Goal: Navigation & Orientation: Find specific page/section

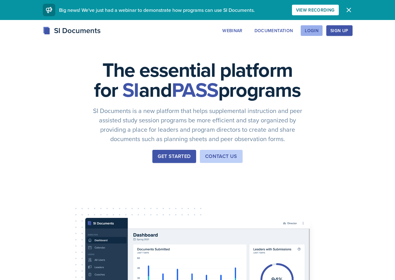
click at [323, 27] on button "Login" at bounding box center [312, 30] width 22 height 11
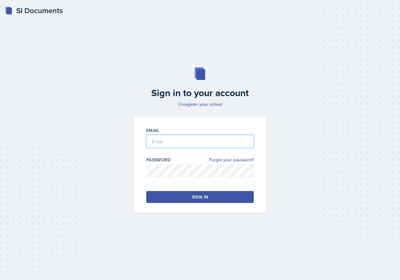
click at [218, 139] on input "email" at bounding box center [199, 141] width 107 height 13
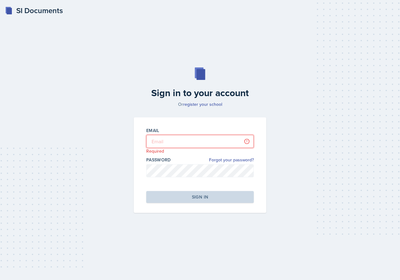
type input "[EMAIL_ADDRESS][DOMAIN_NAME]"
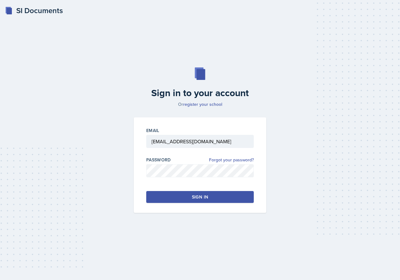
click at [235, 198] on button "Sign in" at bounding box center [199, 197] width 107 height 12
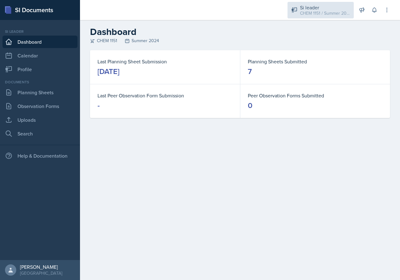
click at [343, 15] on div "CHEM 1151 / Summer 2024" at bounding box center [325, 13] width 50 height 7
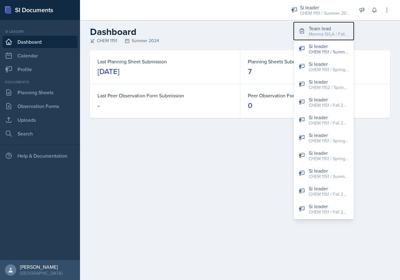
click at [341, 29] on div "Team lead" at bounding box center [329, 28] width 40 height 7
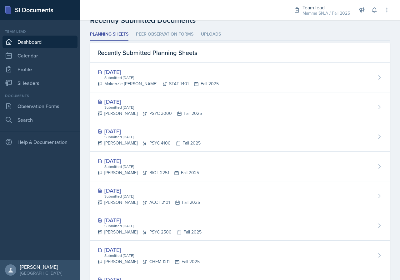
scroll to position [263, 0]
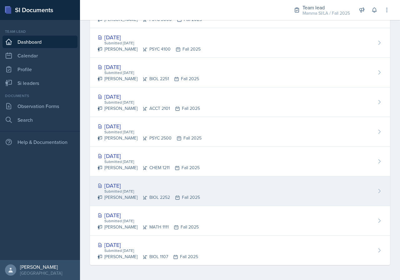
click at [193, 198] on div "[DATE] Submitted [DATE] [PERSON_NAME] BIOL 2252 Fall 2025" at bounding box center [240, 191] width 300 height 30
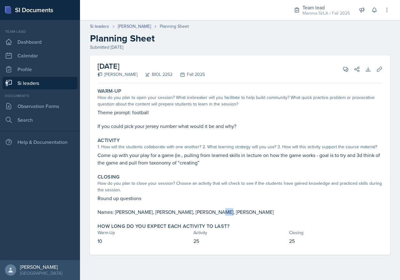
click at [199, 212] on p "Names: [PERSON_NAME], [PERSON_NAME], [PERSON_NAME], [PERSON_NAME]" at bounding box center [239, 211] width 285 height 7
click at [44, 44] on link "Dashboard" at bounding box center [39, 42] width 75 height 12
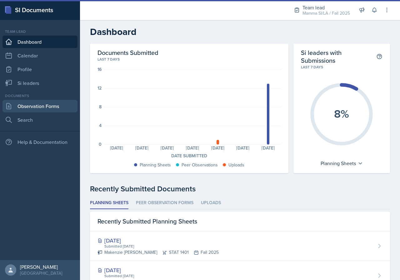
click at [46, 110] on link "Observation Forms" at bounding box center [39, 106] width 75 height 12
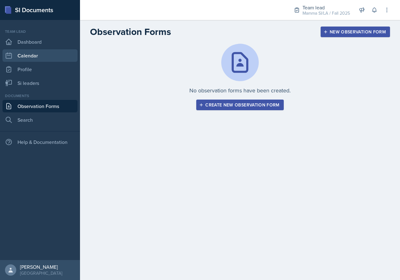
click at [27, 50] on link "Calendar" at bounding box center [39, 55] width 75 height 12
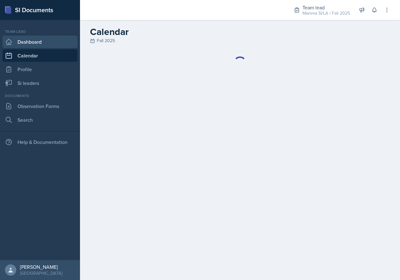
click at [27, 41] on link "Dashboard" at bounding box center [39, 42] width 75 height 12
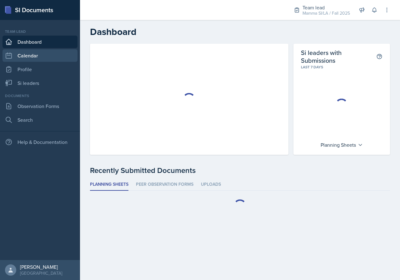
click at [37, 54] on link "Calendar" at bounding box center [39, 55] width 75 height 12
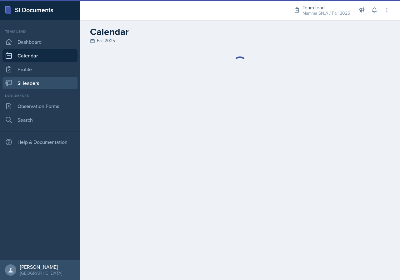
click at [42, 81] on link "Si leaders" at bounding box center [39, 83] width 75 height 12
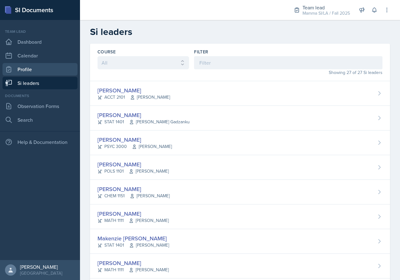
click at [40, 74] on link "Profile" at bounding box center [39, 69] width 75 height 12
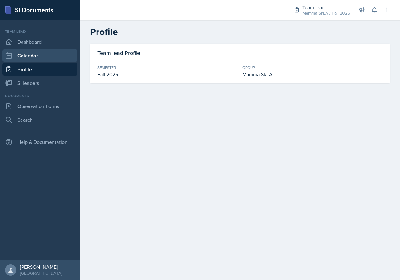
click at [39, 56] on link "Calendar" at bounding box center [39, 55] width 75 height 12
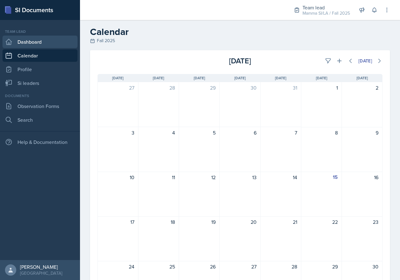
click at [40, 40] on link "Dashboard" at bounding box center [39, 42] width 75 height 12
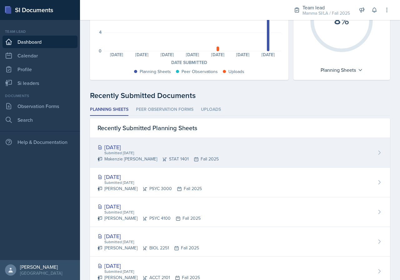
scroll to position [94, 0]
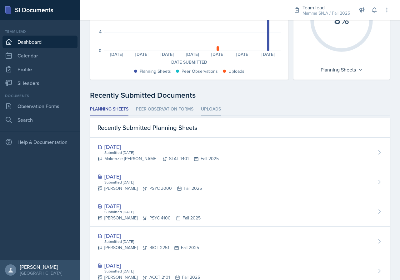
click at [212, 109] on li "Uploads" at bounding box center [211, 109] width 20 height 12
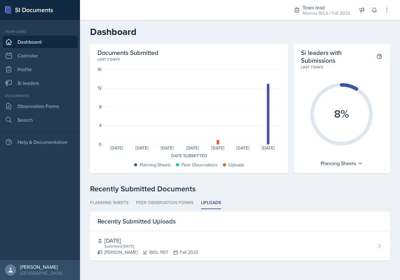
scroll to position [0, 0]
click at [301, 14] on div "Team lead Mamma SI/LA / Fall 2025" at bounding box center [322, 10] width 64 height 17
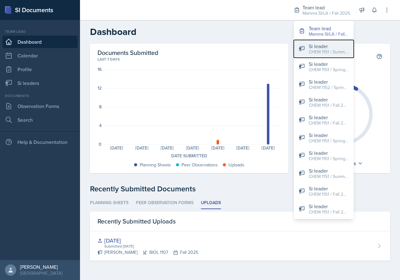
click at [327, 51] on div "CHEM 1151 / Summer 2024" at bounding box center [329, 52] width 40 height 7
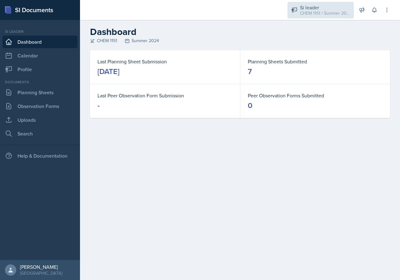
click at [329, 14] on div "CHEM 1151 / Summer 2024" at bounding box center [325, 13] width 50 height 7
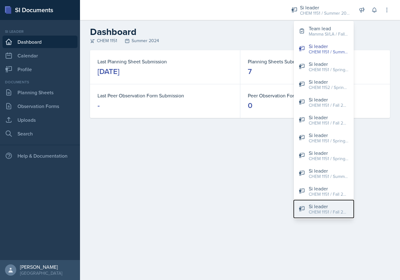
click at [336, 207] on div "Si leader" at bounding box center [329, 206] width 40 height 7
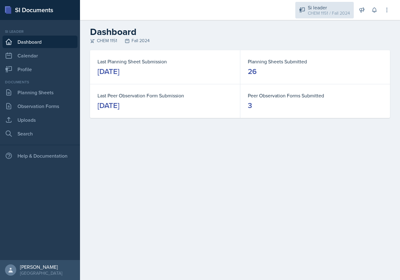
click at [334, 11] on div "CHEM 1151 / Fall 2024" at bounding box center [329, 13] width 42 height 7
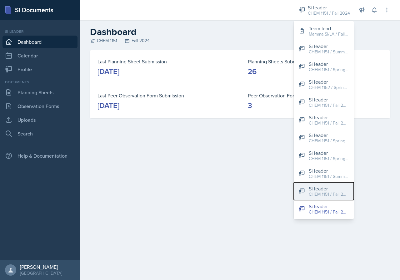
click at [338, 193] on div "CHEM 1151 / Fall 2023" at bounding box center [329, 194] width 40 height 7
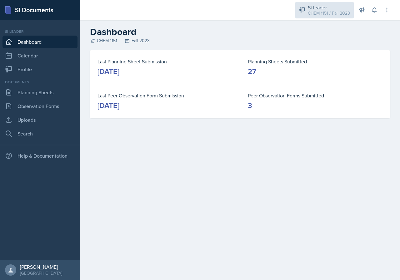
click at [334, 14] on div "CHEM 1151 / Fall 2023" at bounding box center [329, 13] width 42 height 7
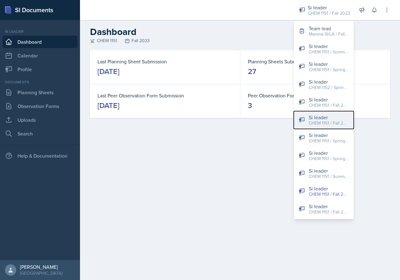
click at [335, 122] on div "CHEM 1151 / Fall 2025" at bounding box center [329, 123] width 40 height 7
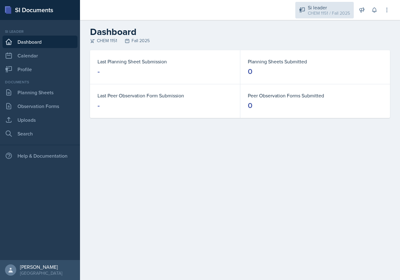
click at [325, 13] on div "CHEM 1151 / Fall 2025" at bounding box center [329, 13] width 42 height 7
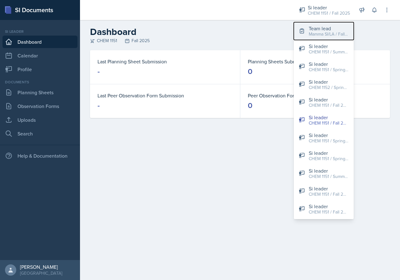
click at [329, 27] on div "Team lead" at bounding box center [329, 28] width 40 height 7
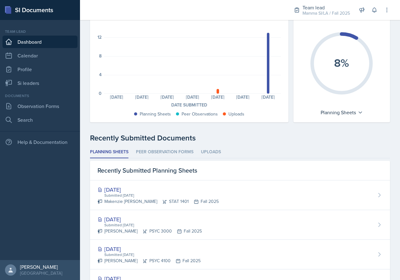
scroll to position [62, 0]
